Goal: Task Accomplishment & Management: Manage account settings

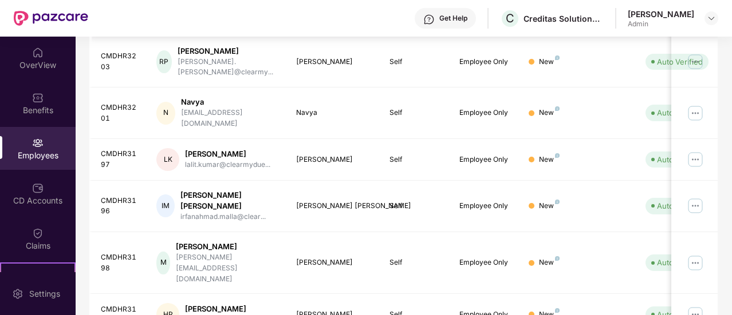
scroll to position [385, 0]
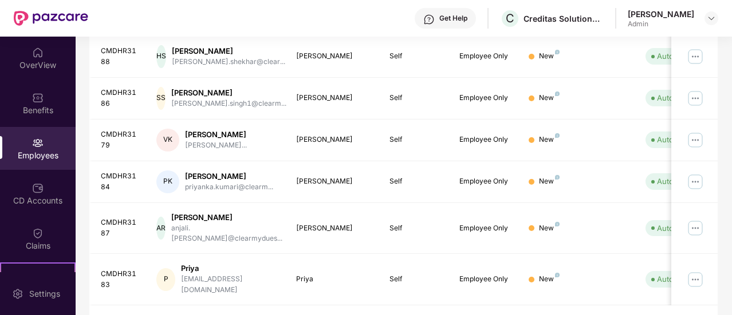
scroll to position [328, 0]
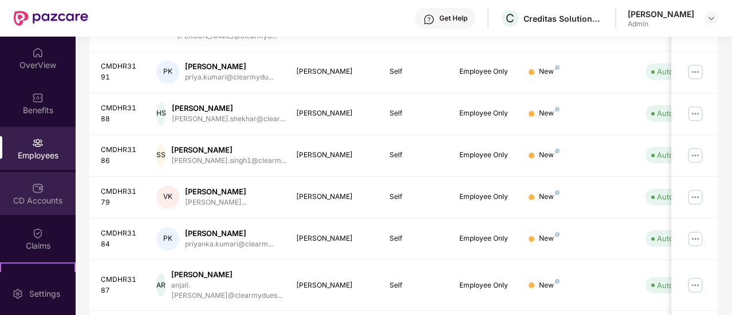
click at [38, 189] on img at bounding box center [37, 188] width 11 height 11
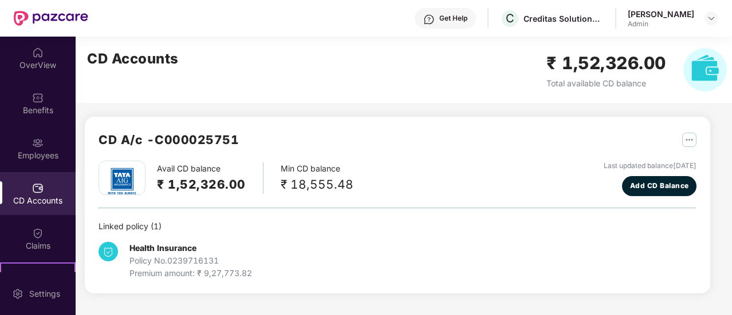
scroll to position [0, 0]
click at [34, 63] on div "OverView" at bounding box center [38, 65] width 76 height 11
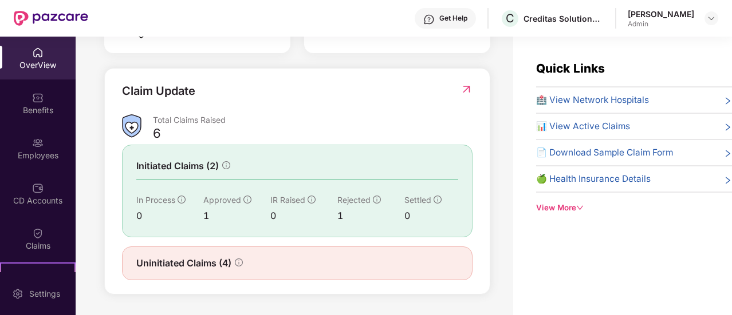
scroll to position [37, 0]
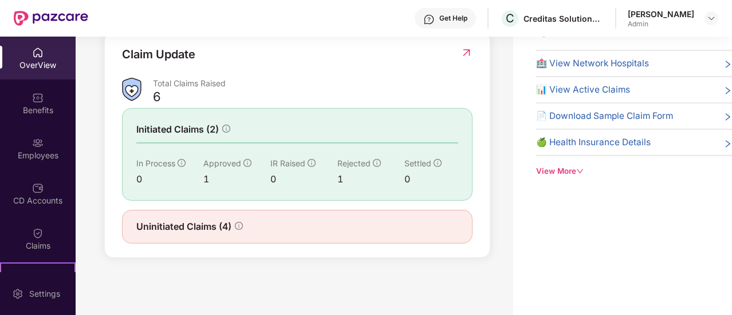
click at [266, 232] on div "Uninitiated Claims (4)" at bounding box center [297, 227] width 322 height 14
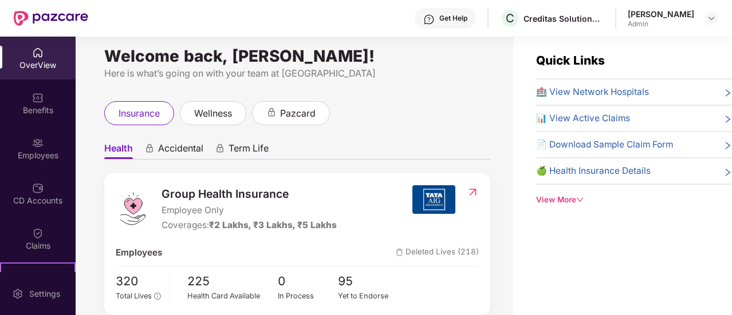
scroll to position [0, 0]
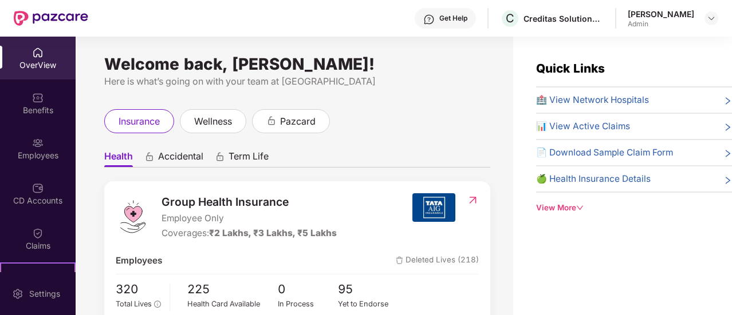
click at [540, 208] on div "View More" at bounding box center [634, 208] width 196 height 12
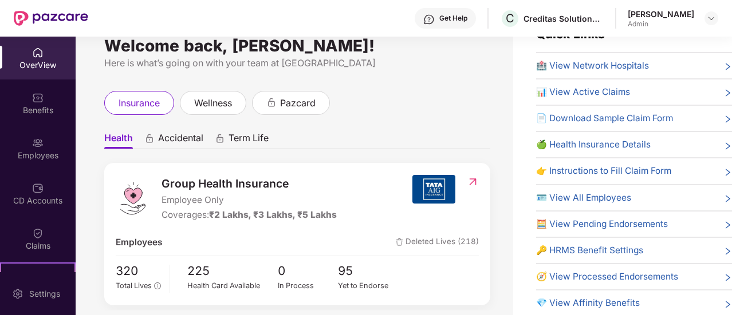
scroll to position [37, 0]
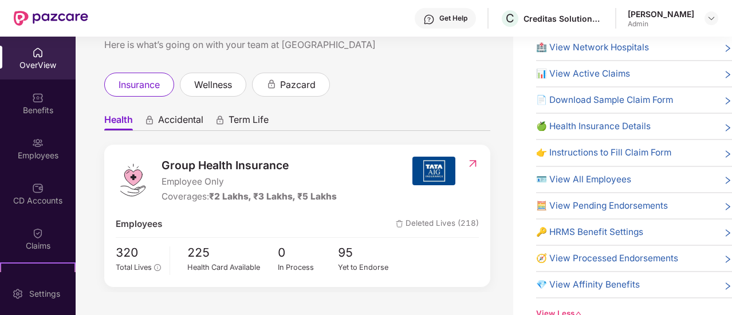
click at [559, 149] on span "👉 Instructions to Fill Claim Form" at bounding box center [603, 153] width 135 height 14
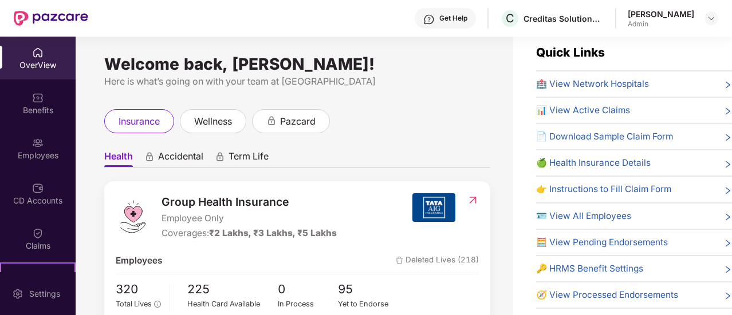
click at [575, 215] on span "🪪 View All Employees" at bounding box center [583, 217] width 95 height 14
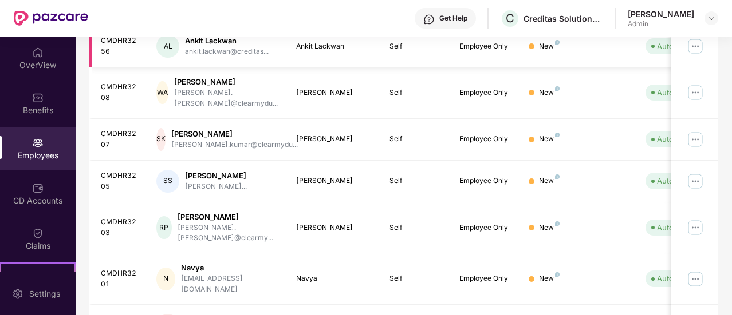
scroll to position [114, 0]
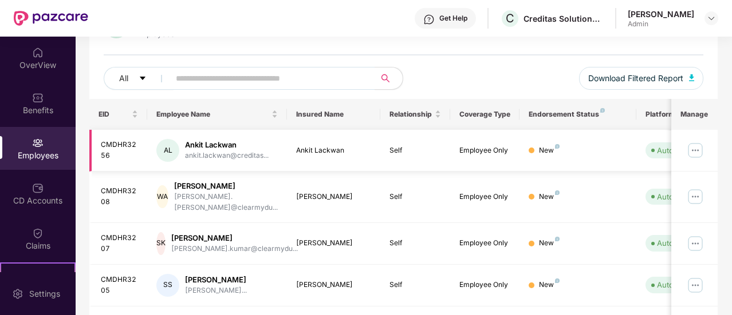
click at [687, 152] on img at bounding box center [695, 150] width 18 height 18
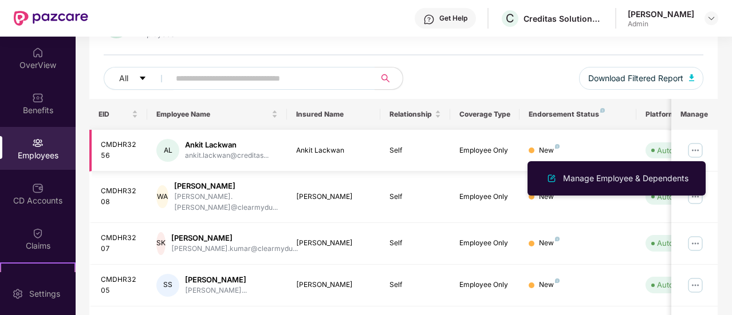
click at [701, 149] on img at bounding box center [695, 150] width 18 height 18
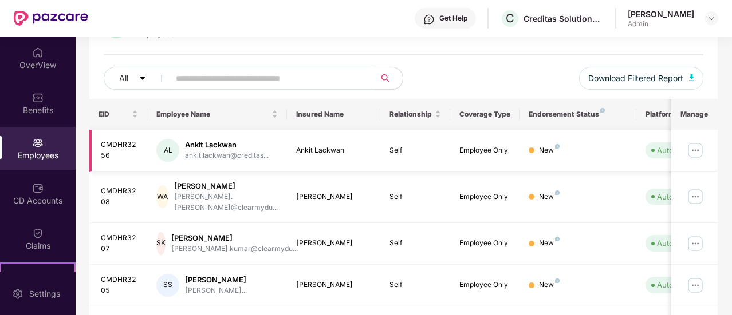
click at [690, 147] on img at bounding box center [695, 150] width 18 height 18
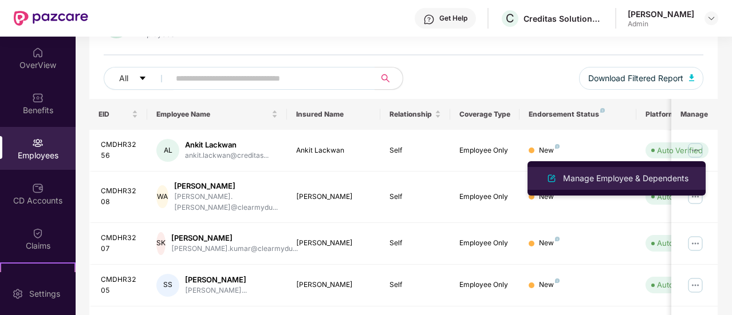
click at [559, 179] on div at bounding box center [551, 179] width 18 height 14
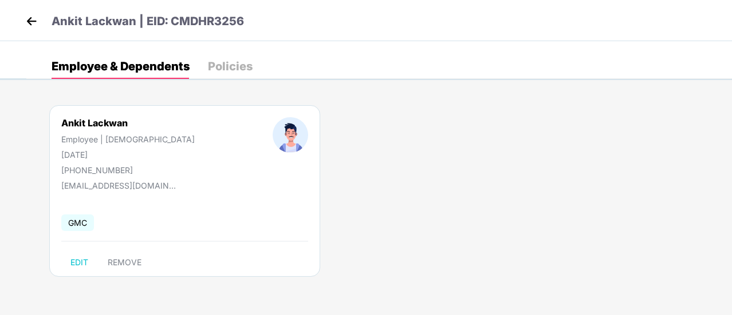
click at [40, 20] on img at bounding box center [31, 21] width 17 height 17
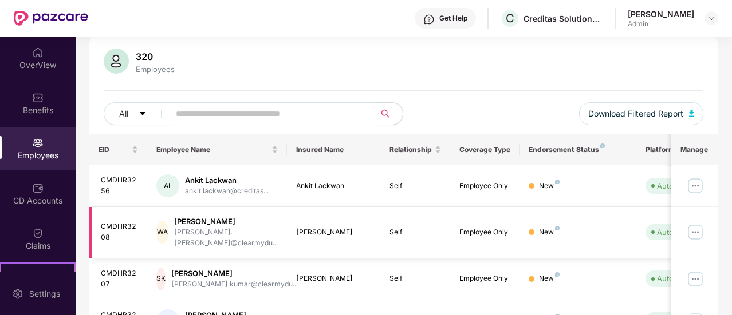
scroll to position [0, 0]
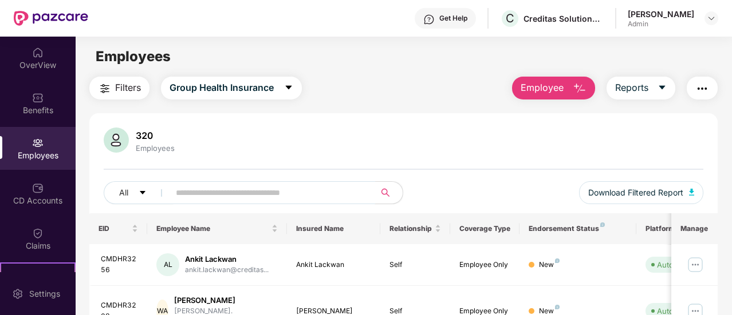
click at [183, 188] on input "text" at bounding box center [268, 192] width 184 height 17
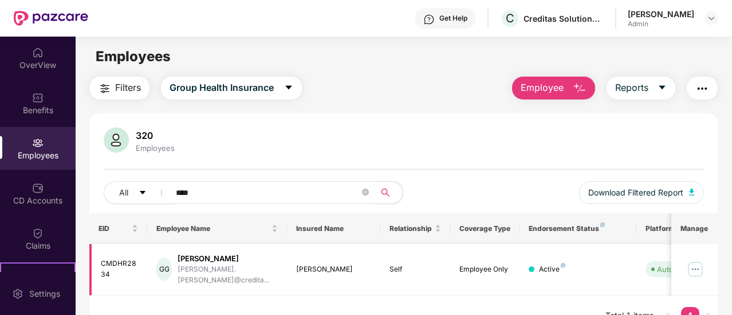
type input "****"
click at [694, 264] on img at bounding box center [695, 269] width 18 height 18
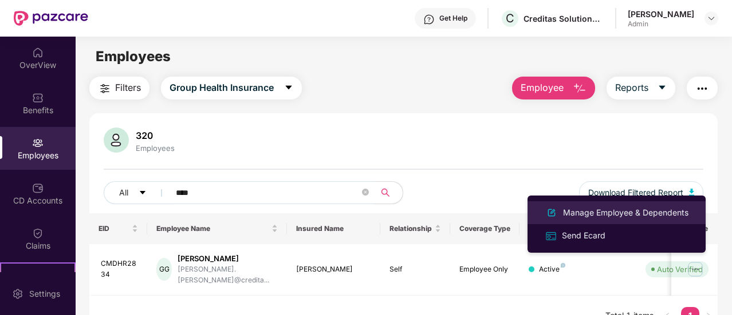
click at [564, 213] on div "Manage Employee & Dependents" at bounding box center [625, 213] width 130 height 13
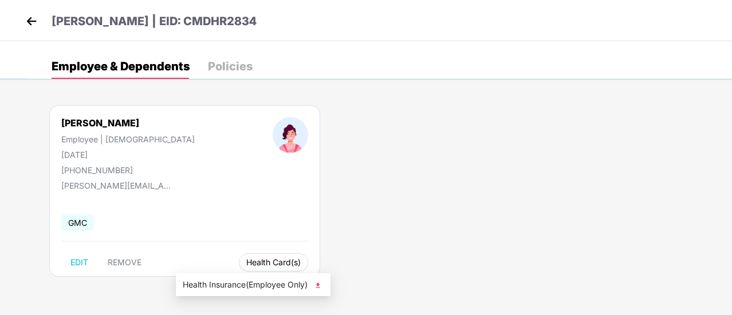
click at [246, 261] on span "Health Card(s)" at bounding box center [273, 263] width 54 height 6
click at [207, 280] on span "Health Insurance(Employee Only)" at bounding box center [253, 285] width 141 height 13
click at [34, 21] on img at bounding box center [31, 21] width 17 height 17
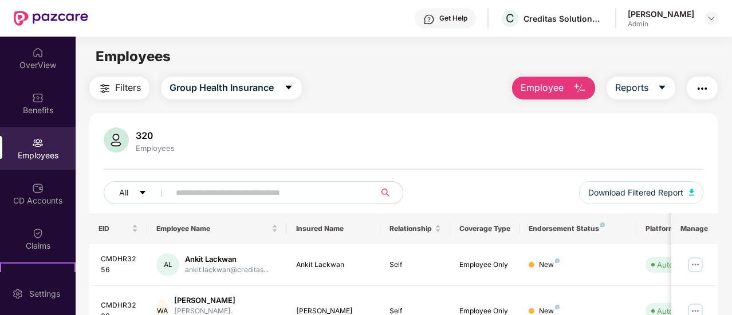
click at [200, 193] on input "text" at bounding box center [268, 192] width 184 height 17
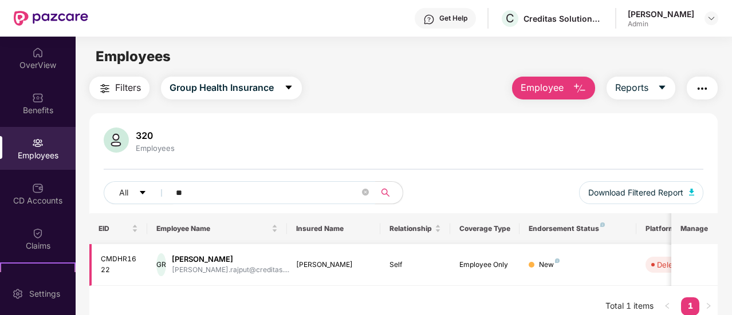
type input "**"
click at [684, 266] on td at bounding box center [694, 265] width 46 height 42
click at [668, 264] on div "Deleted" at bounding box center [670, 264] width 27 height 11
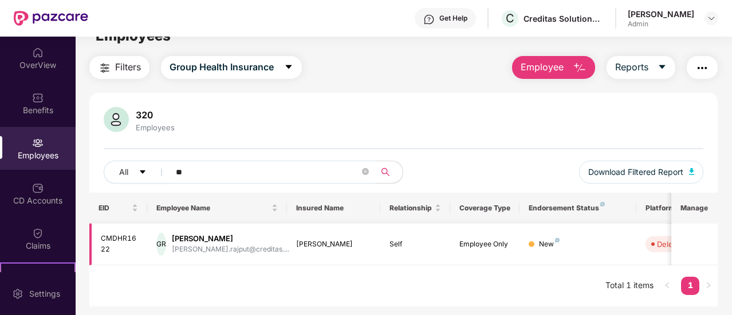
click at [105, 240] on div "CMDHR1622" at bounding box center [120, 245] width 38 height 22
click at [193, 236] on div "[PERSON_NAME]" at bounding box center [230, 239] width 117 height 11
drag, startPoint x: 193, startPoint y: 236, endPoint x: 259, endPoint y: 252, distance: 67.8
click at [259, 252] on div "[PERSON_NAME] [PERSON_NAME].rajput@creditas...." at bounding box center [230, 245] width 117 height 22
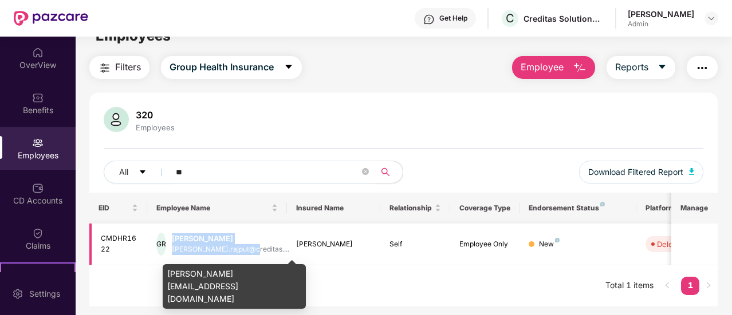
click at [259, 252] on div "[PERSON_NAME].rajput@creditas...." at bounding box center [230, 249] width 117 height 11
click at [244, 248] on div "[PERSON_NAME].rajput@creditas...." at bounding box center [230, 249] width 117 height 11
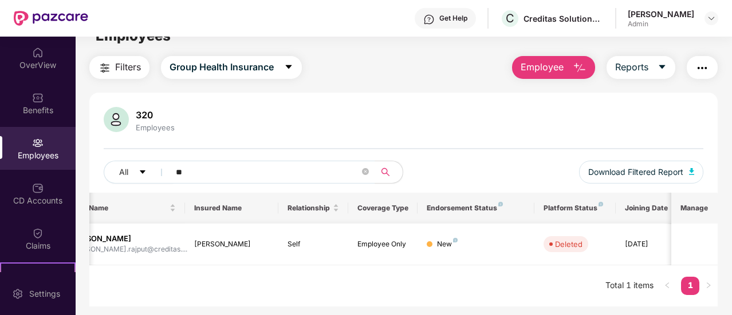
scroll to position [0, 114]
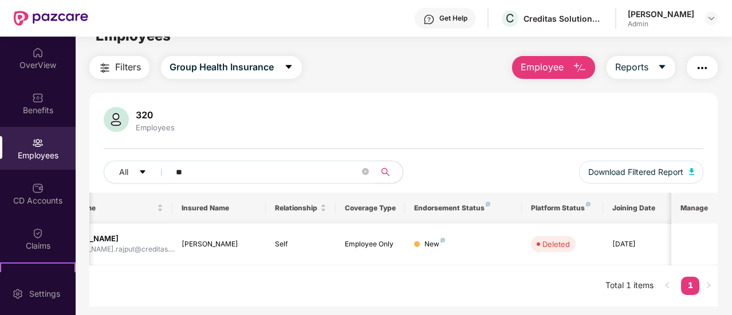
click at [709, 232] on td at bounding box center [694, 245] width 46 height 42
click at [678, 245] on td at bounding box center [694, 245] width 46 height 42
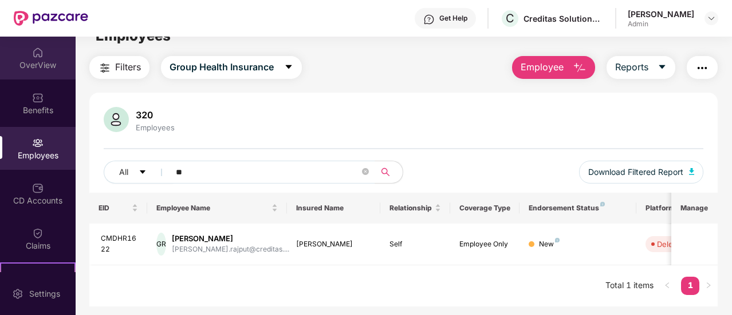
click at [40, 51] on img at bounding box center [37, 52] width 11 height 11
